Goal: Browse casually

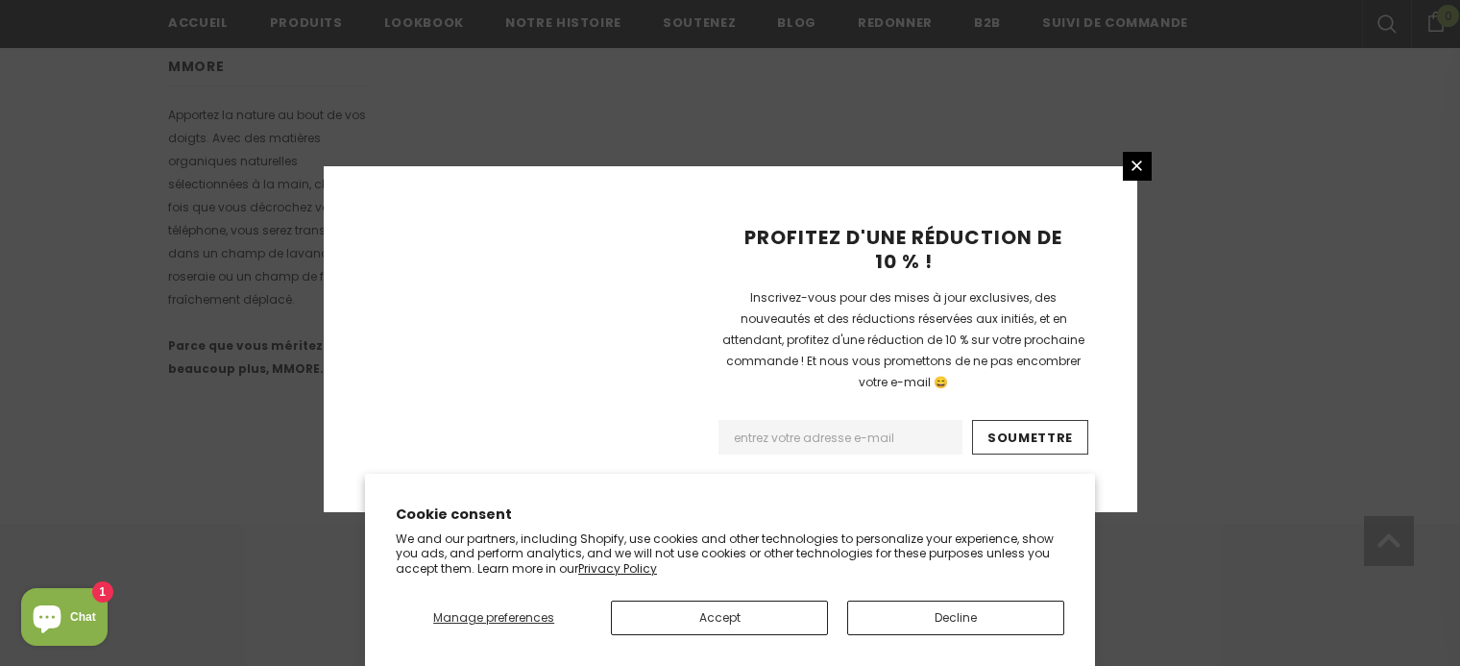
scroll to position [1349, 0]
